Goal: Task Accomplishment & Management: Complete application form

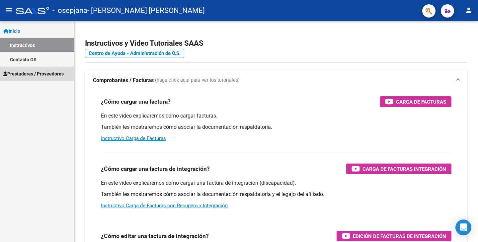
click at [23, 73] on span "Prestadores / Proveedores" at bounding box center [33, 73] width 60 height 7
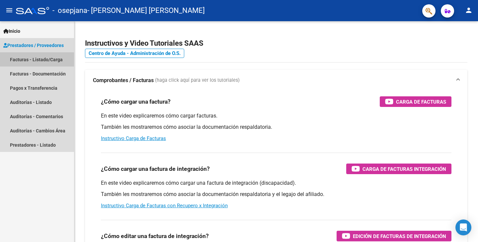
click at [25, 61] on link "Facturas - Listado/Carga" at bounding box center [37, 59] width 74 height 14
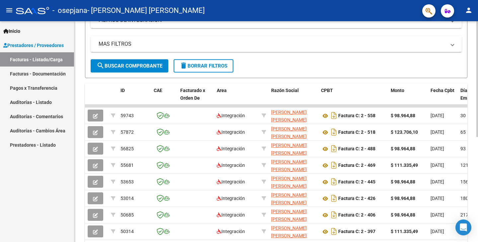
scroll to position [133, 0]
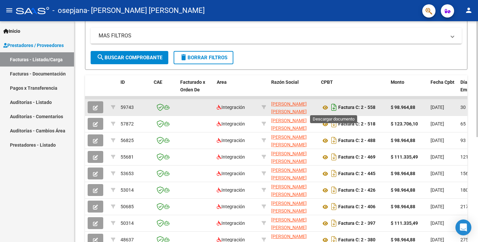
click at [336, 107] on icon "Descargar documento" at bounding box center [333, 107] width 9 height 11
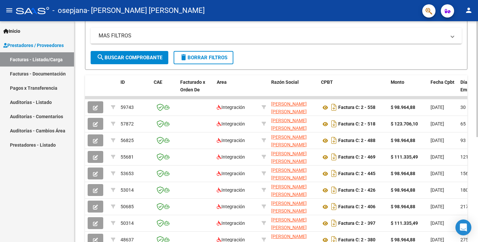
scroll to position [0, 0]
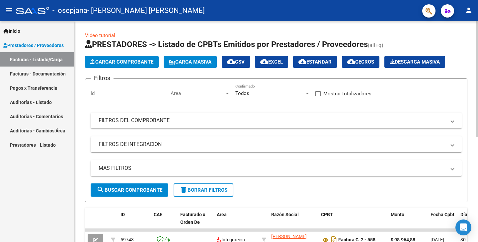
click at [120, 61] on span "Cargar Comprobante" at bounding box center [121, 62] width 63 height 6
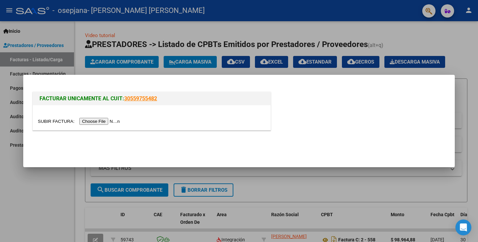
click at [95, 121] on input "file" at bounding box center [80, 121] width 84 height 7
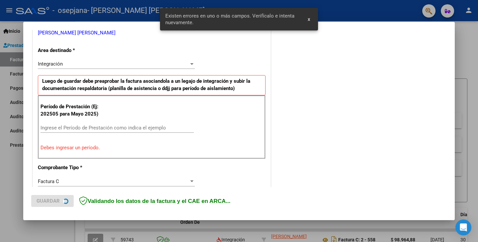
scroll to position [152, 0]
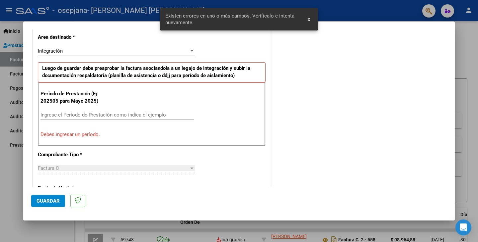
click at [84, 115] on input "Ingrese el Período de Prestación como indica el ejemplo" at bounding box center [116, 115] width 153 height 6
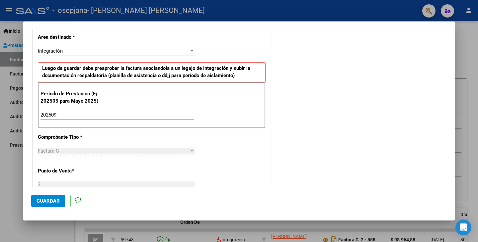
type input "202509"
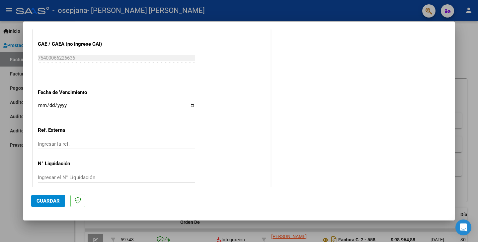
scroll to position [426, 0]
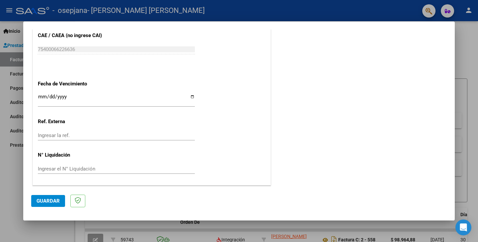
click at [46, 201] on span "Guardar" at bounding box center [47, 201] width 23 height 6
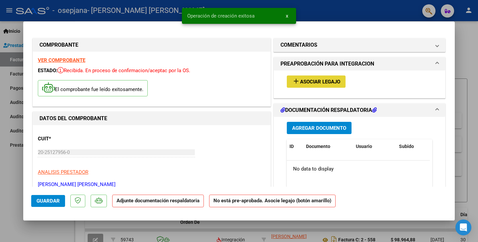
click at [316, 85] on span "Asociar Legajo" at bounding box center [320, 82] width 40 height 6
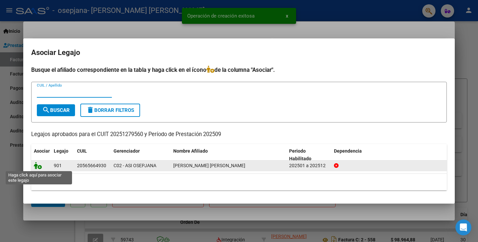
click at [38, 164] on icon at bounding box center [38, 165] width 8 height 7
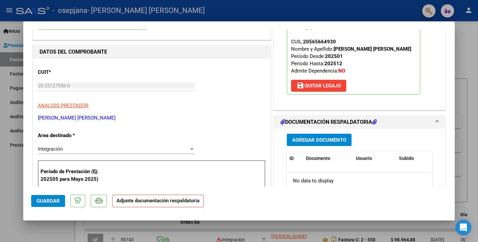
scroll to position [66, 0]
click at [314, 142] on span "Agregar Documento" at bounding box center [319, 141] width 54 height 6
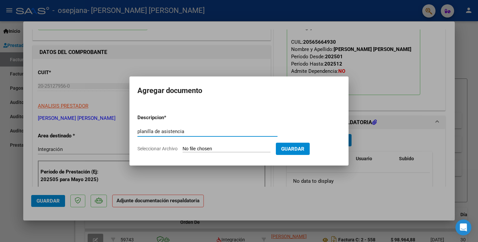
type input "planilla de asistencia"
click at [206, 150] on input "Seleccionar Archivo" at bounding box center [226, 149] width 88 height 6
type input "C:\fakepath\CamScanner [DATE] 23.00.pdf"
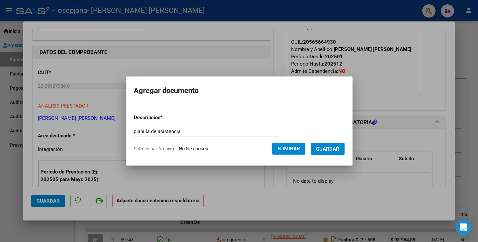
click at [333, 149] on span "Guardar" at bounding box center [327, 149] width 23 height 6
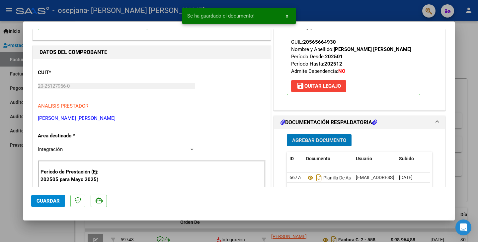
click at [467, 118] on div at bounding box center [239, 121] width 478 height 242
type input "$ 0,00"
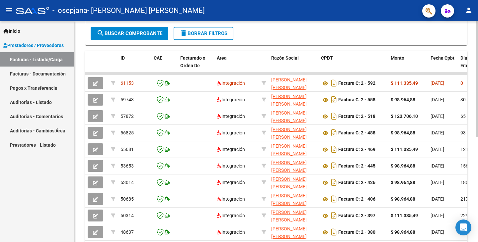
scroll to position [166, 0]
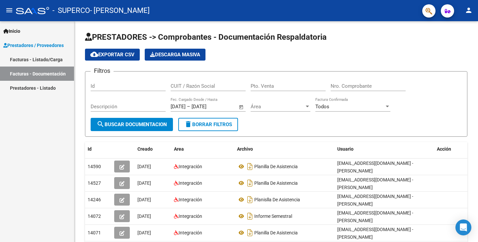
click at [21, 54] on link "Facturas - Listado/Carga" at bounding box center [37, 59] width 74 height 14
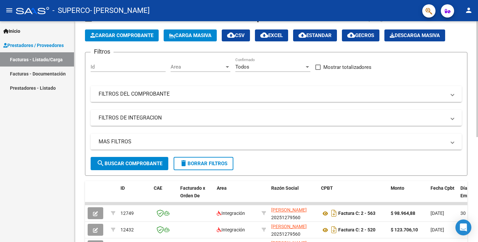
scroll to position [126, 0]
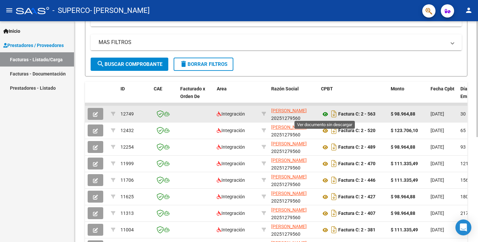
click at [327, 115] on icon at bounding box center [325, 114] width 9 height 8
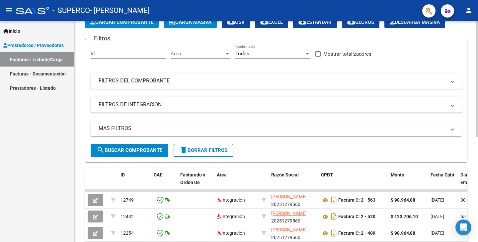
scroll to position [0, 0]
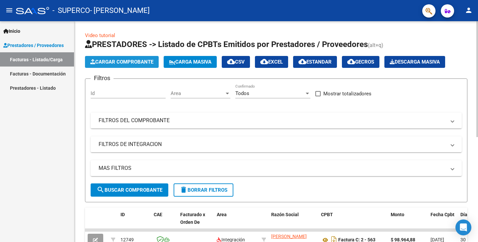
click at [133, 65] on button "Cargar Comprobante" at bounding box center [122, 62] width 74 height 12
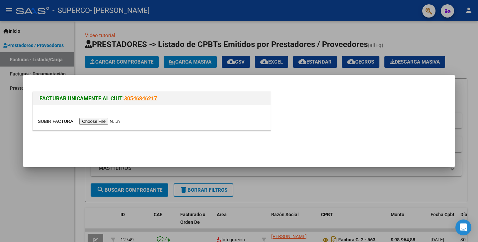
click at [104, 121] on input "file" at bounding box center [80, 121] width 84 height 7
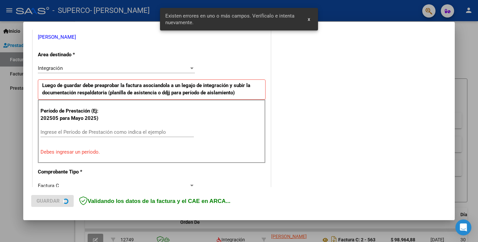
scroll to position [140, 0]
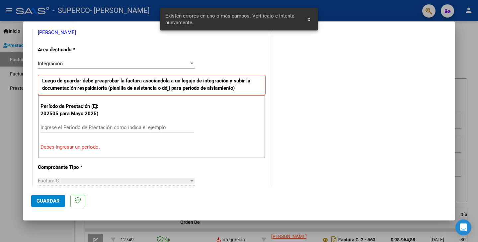
click at [120, 128] on input "Ingrese el Período de Prestación como indica el ejemplo" at bounding box center [116, 128] width 153 height 6
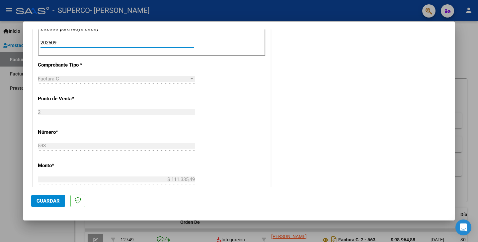
scroll to position [272, 0]
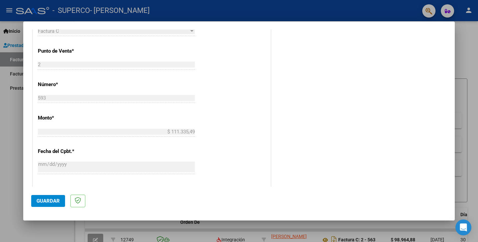
type input "202509"
click at [37, 197] on button "Guardar" at bounding box center [48, 201] width 34 height 12
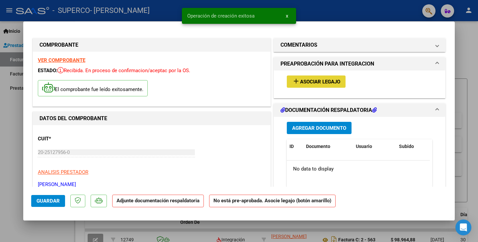
click at [320, 80] on span "Asociar Legajo" at bounding box center [320, 82] width 40 height 6
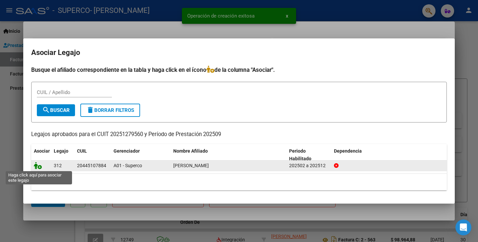
click at [35, 164] on icon at bounding box center [38, 165] width 8 height 7
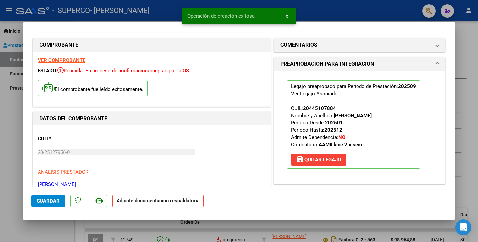
scroll to position [133, 0]
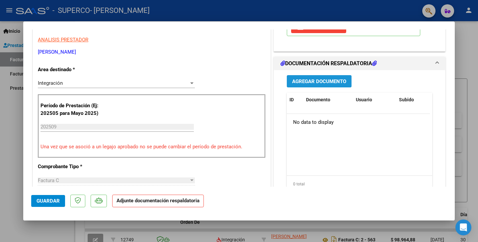
click at [325, 82] on span "Agregar Documento" at bounding box center [319, 82] width 54 height 6
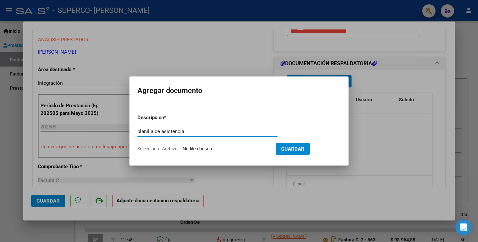
type input "planilla de asistencia"
click at [192, 149] on input "Seleccionar Archivo" at bounding box center [226, 149] width 88 height 6
type input "C:\fakepath\CamScanner 07-10-2025 23.17.pdf"
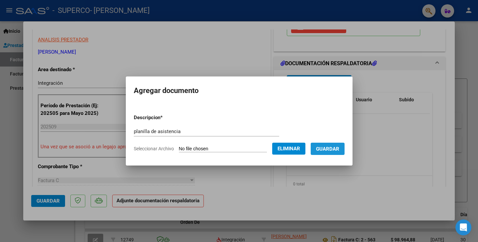
click at [333, 151] on span "Guardar" at bounding box center [327, 149] width 23 height 6
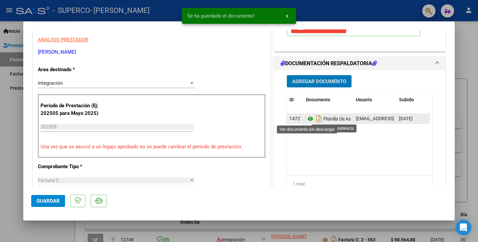
click at [306, 118] on icon at bounding box center [310, 119] width 9 height 8
